Goal: Find specific fact: Find specific fact

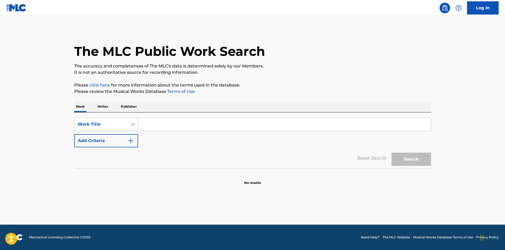
click at [163, 119] on input "Search Form" at bounding box center [284, 124] width 293 height 13
type input "D"
type input "Midnight Request Line"
click at [392, 152] on button "Search" at bounding box center [412, 158] width 40 height 13
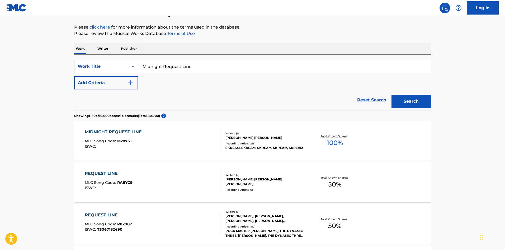
scroll to position [141, 0]
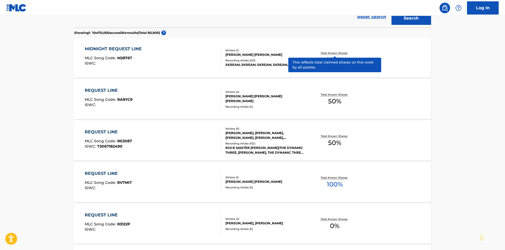
click at [344, 51] on p "Total Known Shares:" at bounding box center [335, 53] width 28 height 4
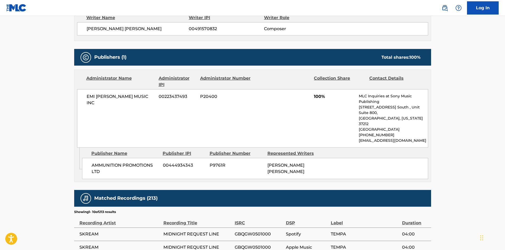
scroll to position [138, 0]
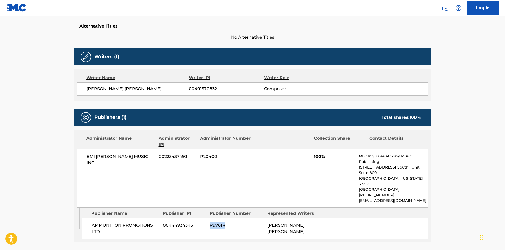
drag, startPoint x: 226, startPoint y: 213, endPoint x: 211, endPoint y: 213, distance: 14.5
click at [211, 222] on span "P9761R" at bounding box center [237, 225] width 54 height 6
copy span "P9761R"
click at [282, 218] on div "AMMUNITION PROMOTIONS LTD 00444934343 P9761R [PERSON_NAME] [PERSON_NAME]" at bounding box center [255, 228] width 346 height 21
click at [211, 222] on span "P9761R" at bounding box center [237, 225] width 54 height 6
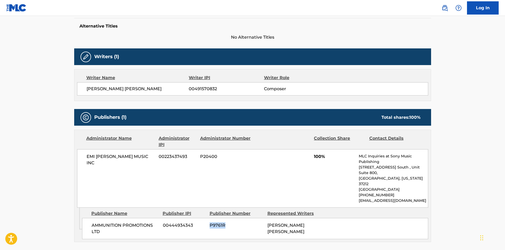
click at [211, 222] on span "P9761R" at bounding box center [237, 225] width 54 height 6
copy span "P9761R"
